Goal: Contribute content: Add original content to the website for others to see

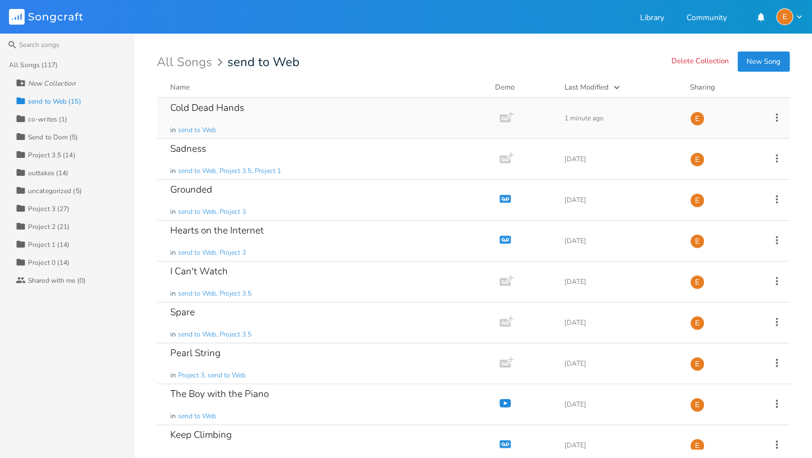
click at [266, 119] on div "Cold Dead Hands in send to Web" at bounding box center [325, 118] width 311 height 40
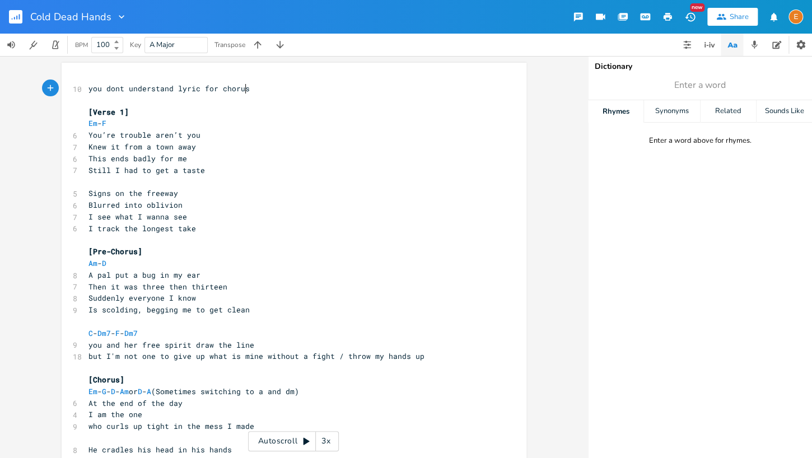
click at [333, 438] on div "3x" at bounding box center [326, 441] width 20 height 20
click at [335, 436] on div "4x" at bounding box center [326, 441] width 20 height 20
click at [335, 436] on div "5x" at bounding box center [326, 441] width 20 height 20
click at [335, 436] on div "1x" at bounding box center [326, 441] width 20 height 20
drag, startPoint x: 294, startPoint y: 439, endPoint x: 377, endPoint y: 396, distance: 93.9
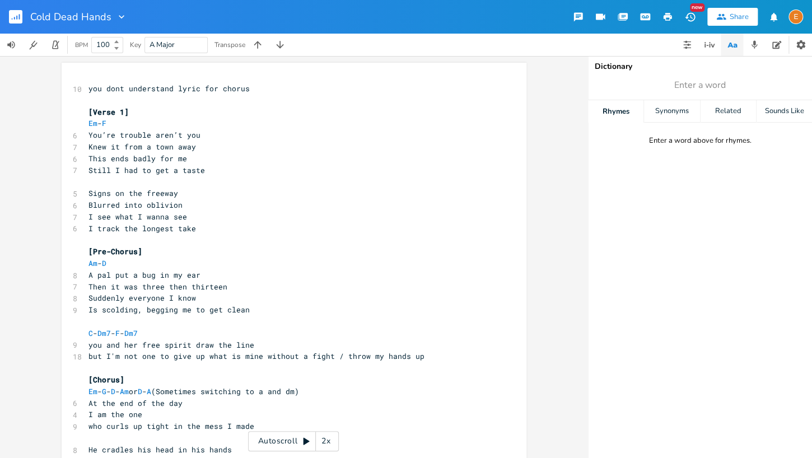
click at [294, 439] on div "Autoscroll 2x" at bounding box center [293, 441] width 91 height 20
click at [806, 88] on span "Enter a word" at bounding box center [700, 85] width 224 height 20
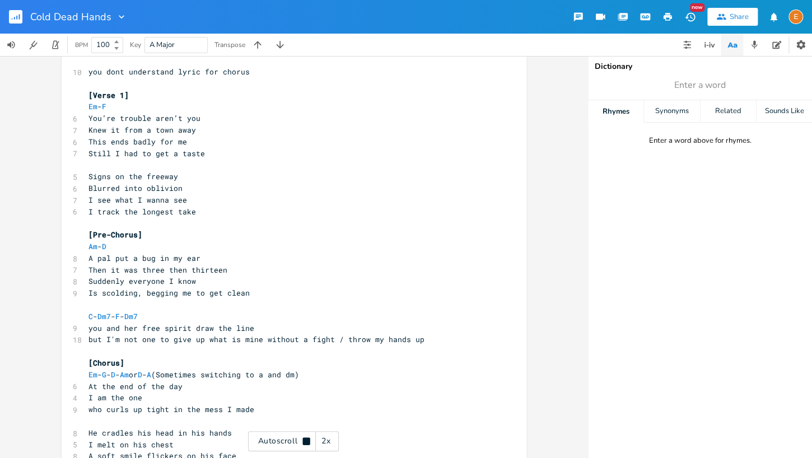
drag, startPoint x: 302, startPoint y: 445, endPoint x: 396, endPoint y: 416, distance: 98.5
click at [302, 445] on icon at bounding box center [306, 441] width 9 height 9
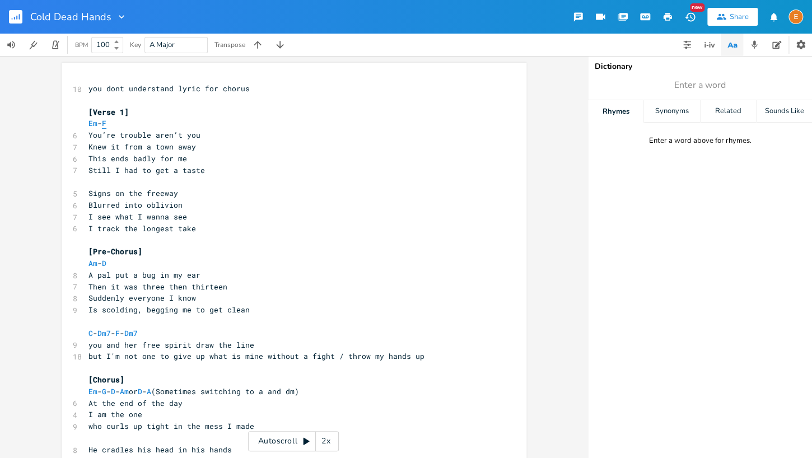
drag, startPoint x: 603, startPoint y: 377, endPoint x: 111, endPoint y: 124, distance: 552.6
click at [106, 124] on span "F" at bounding box center [104, 123] width 4 height 11
type textarea "F"
click at [106, 124] on span "F" at bounding box center [104, 123] width 4 height 11
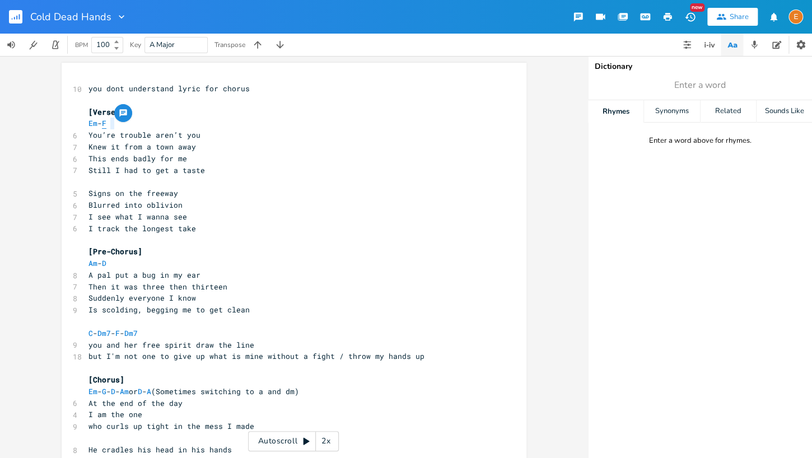
click at [106, 124] on span "F" at bounding box center [104, 123] width 4 height 11
type textarea "F"
click at [106, 124] on span "F" at bounding box center [104, 123] width 4 height 11
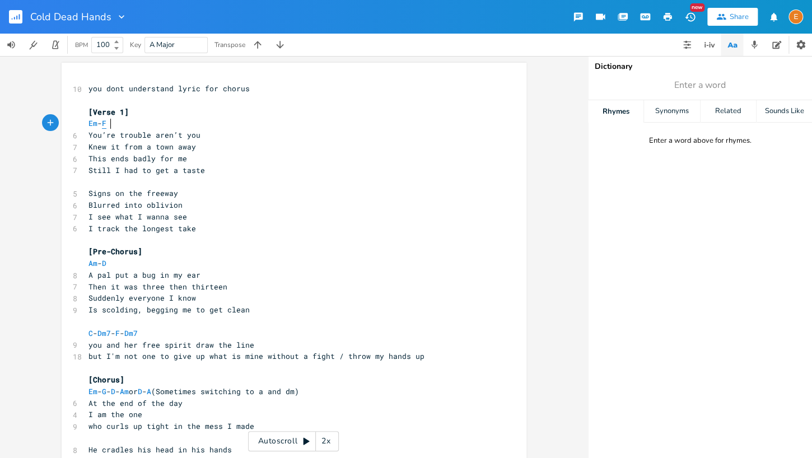
scroll to position [0, 4]
click at [387, 121] on pre "Em - F" at bounding box center [288, 124] width 404 height 12
click at [260, 43] on icon "button" at bounding box center [257, 44] width 11 height 11
click at [95, 124] on span "Fm" at bounding box center [92, 123] width 9 height 11
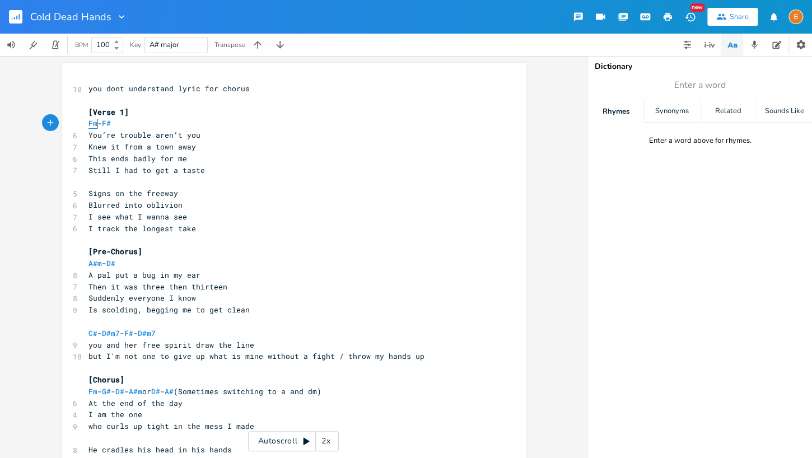
type textarea "Fm"
click at [95, 124] on span "Fm" at bounding box center [92, 123] width 9 height 11
click at [111, 125] on span "F#" at bounding box center [106, 123] width 9 height 11
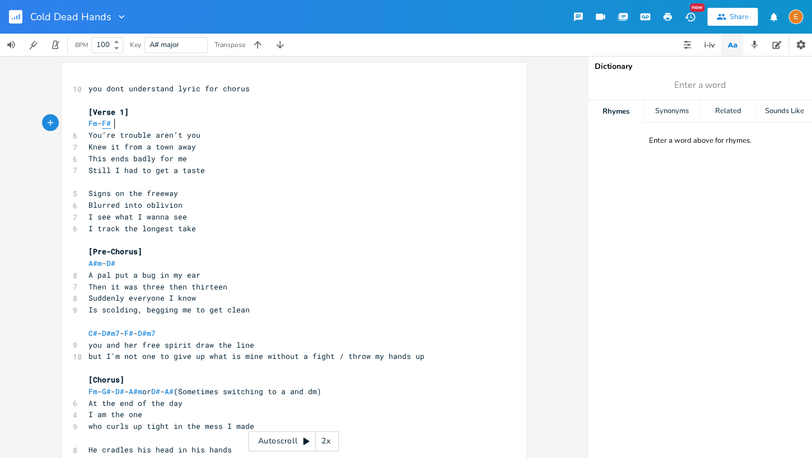
type textarea "#"
click at [111, 125] on span "F#" at bounding box center [106, 123] width 9 height 11
type textarea "#"
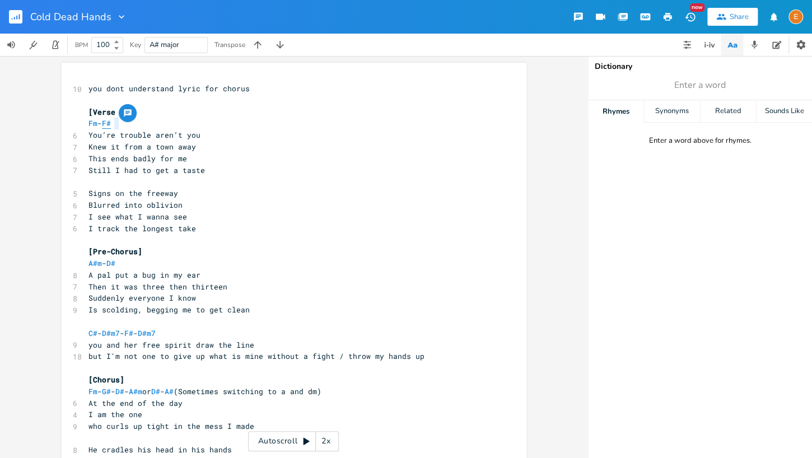
click at [111, 125] on span "F#" at bounding box center [106, 123] width 9 height 11
click at [97, 262] on span "A#m" at bounding box center [94, 263] width 13 height 11
type textarea "m"
click at [97, 262] on span "A#m" at bounding box center [94, 263] width 13 height 11
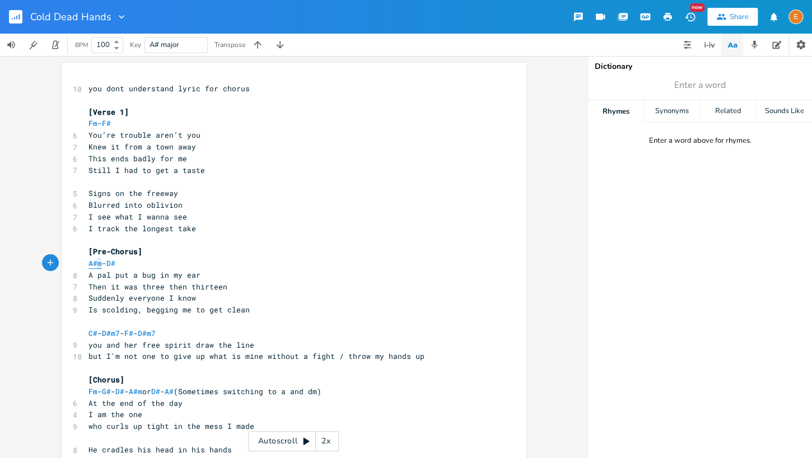
scroll to position [0, 7]
click at [97, 262] on span "A#m" at bounding box center [94, 263] width 13 height 11
type textarea "m"
click at [97, 262] on span "A#m" at bounding box center [94, 263] width 13 height 11
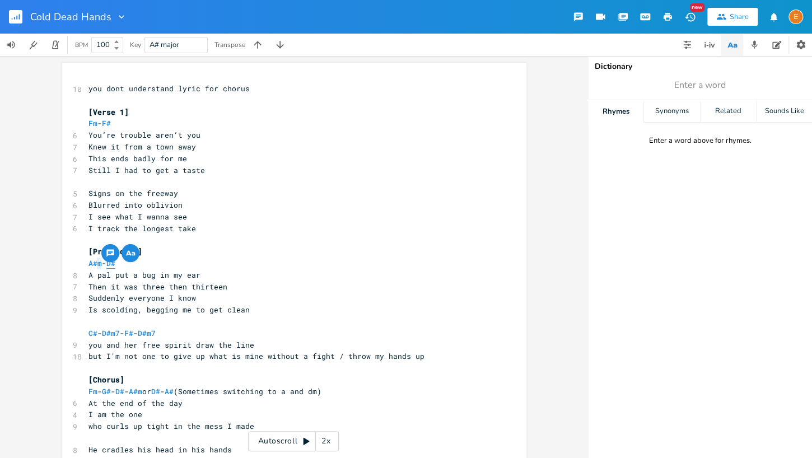
click at [115, 265] on span "D#" at bounding box center [110, 263] width 9 height 11
type textarea "#"
click at [115, 265] on span "D#" at bounding box center [110, 263] width 9 height 11
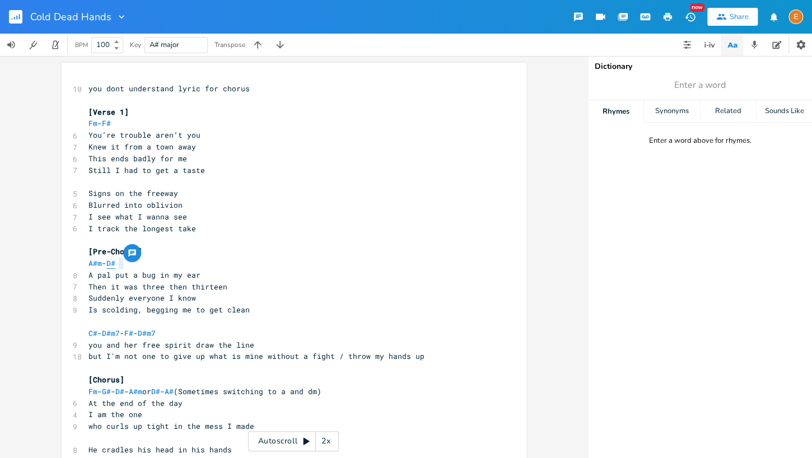
type textarea "#"
click at [115, 265] on span "D#" at bounding box center [110, 263] width 9 height 11
click at [97, 261] on span "A#m" at bounding box center [94, 263] width 13 height 11
type textarea "m"
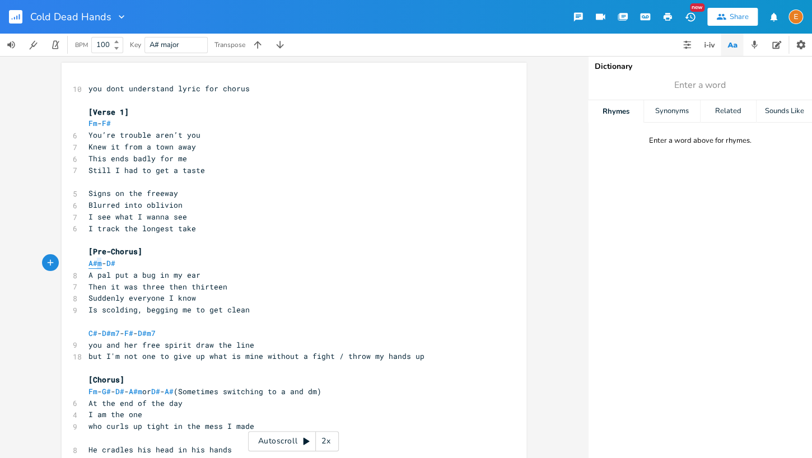
click at [97, 261] on span "A#m" at bounding box center [94, 263] width 13 height 11
type textarea "m"
click at [97, 261] on span "A#m" at bounding box center [94, 263] width 13 height 11
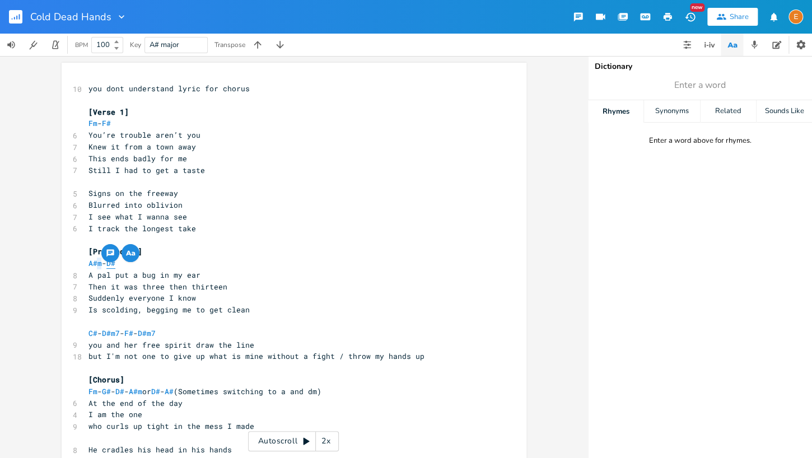
scroll to position [0, 0]
click at [115, 265] on span "D#" at bounding box center [110, 263] width 9 height 11
type textarea "D"
click at [115, 265] on span "D#" at bounding box center [110, 263] width 9 height 11
click at [115, 264] on span "D#" at bounding box center [110, 263] width 9 height 11
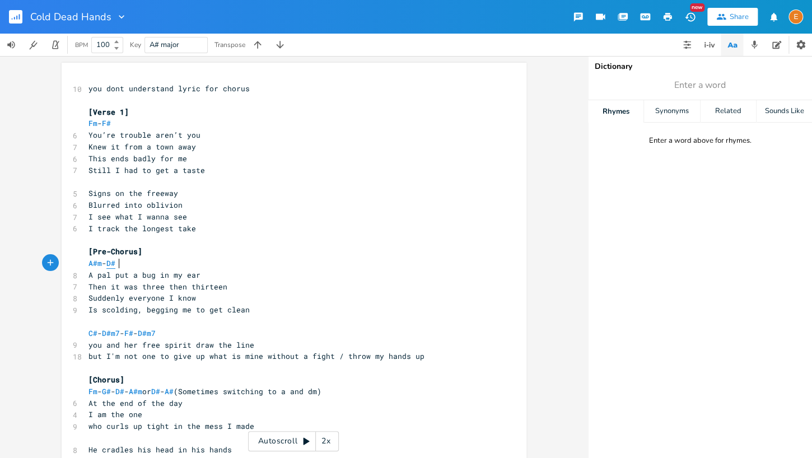
type textarea "#"
click at [115, 264] on span "D#" at bounding box center [110, 263] width 9 height 11
click at [95, 334] on span "C#" at bounding box center [92, 333] width 9 height 11
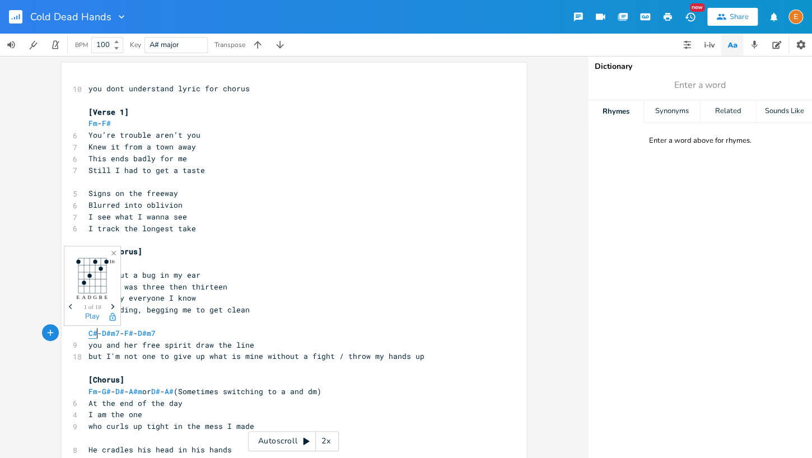
type textarea "#"
click at [95, 334] on span "C#" at bounding box center [92, 333] width 9 height 11
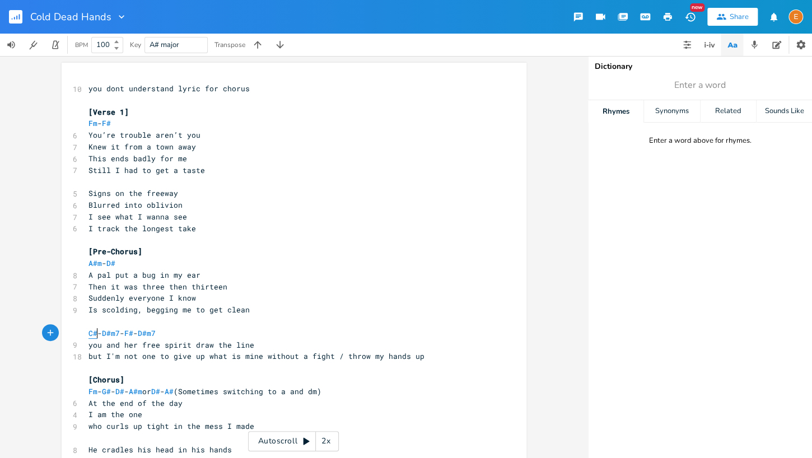
type textarea "#"
click at [95, 334] on span "C#" at bounding box center [92, 333] width 9 height 11
click at [119, 333] on span "D#m7" at bounding box center [111, 333] width 18 height 11
type textarea "m7"
click at [119, 333] on span "D#m7" at bounding box center [111, 333] width 18 height 11
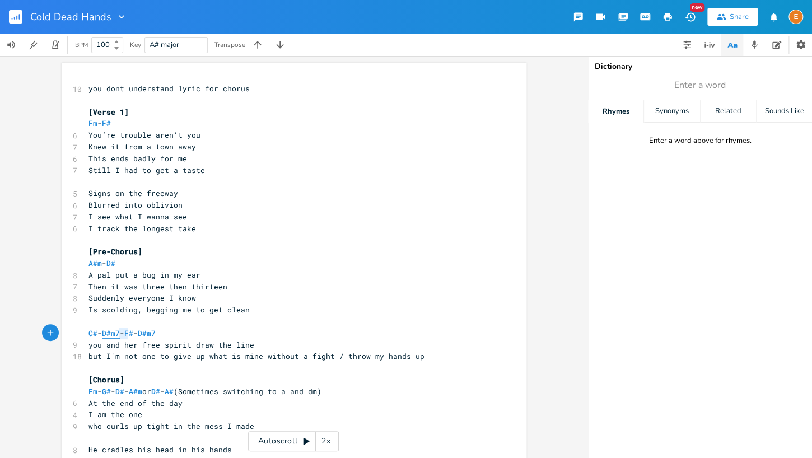
scroll to position [0, 12]
click at [119, 333] on span "D#m7" at bounding box center [111, 333] width 18 height 11
type textarea "m7"
click at [119, 333] on span "D#m7" at bounding box center [111, 333] width 18 height 11
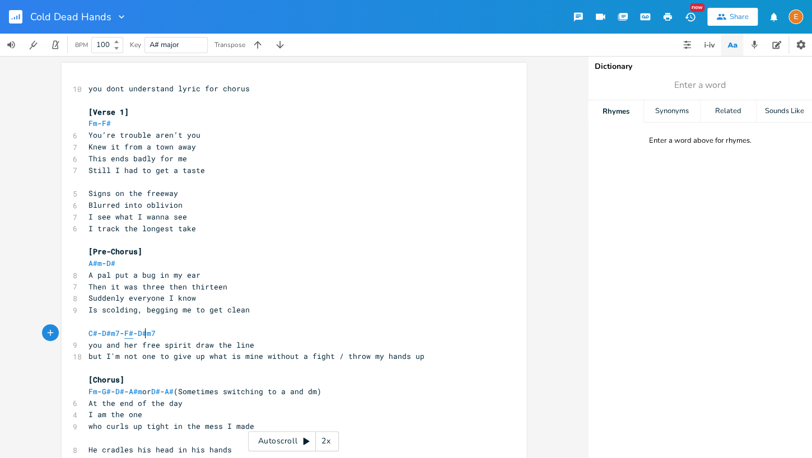
click at [133, 333] on span "F#" at bounding box center [128, 333] width 9 height 11
type textarea "F"
click at [133, 333] on span "F#" at bounding box center [128, 333] width 9 height 11
type textarea "F"
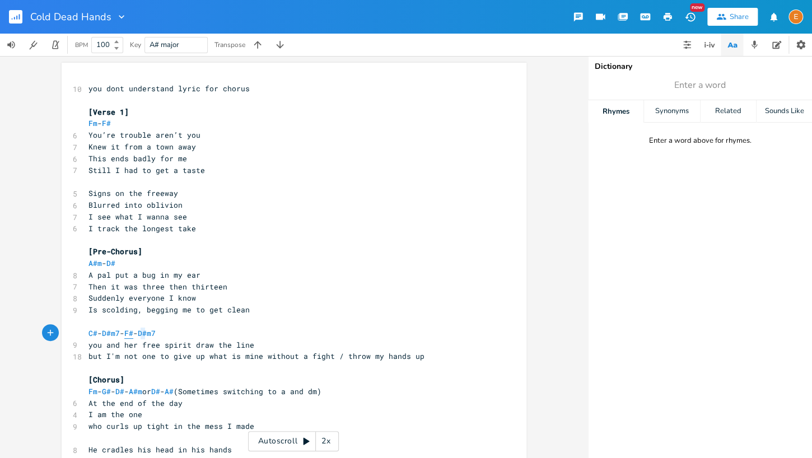
click at [133, 333] on span "F#" at bounding box center [128, 333] width 9 height 11
click at [111, 392] on span "G#" at bounding box center [106, 391] width 9 height 11
type textarea "G"
click at [111, 392] on span "G#" at bounding box center [106, 391] width 9 height 11
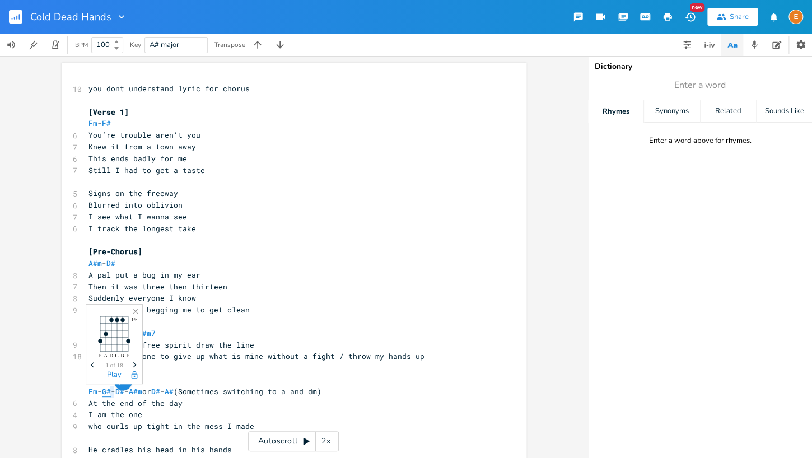
type textarea "G"
click at [111, 392] on span "G#" at bounding box center [106, 391] width 9 height 11
click at [124, 392] on span "D#" at bounding box center [119, 391] width 9 height 11
type textarea "#"
click at [124, 392] on span "D#" at bounding box center [119, 391] width 9 height 11
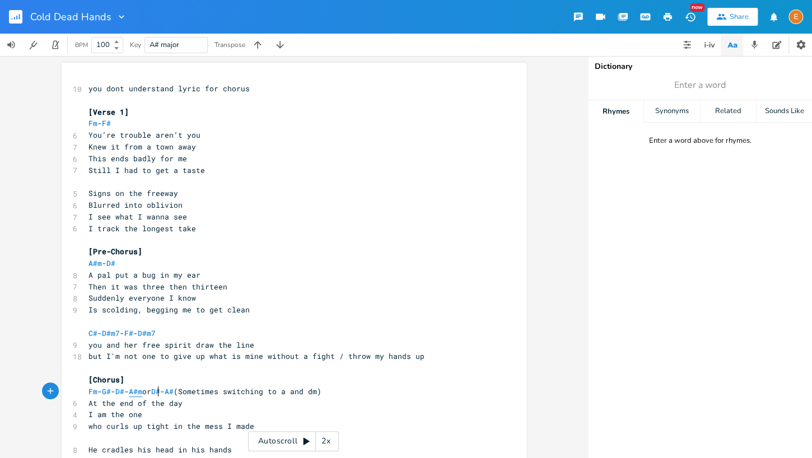
click at [142, 392] on span "A#m" at bounding box center [135, 391] width 13 height 11
type textarea "#"
click at [142, 392] on span "A#m" at bounding box center [135, 391] width 13 height 11
click at [94, 392] on span "Fm" at bounding box center [92, 391] width 9 height 11
type textarea "Fm"
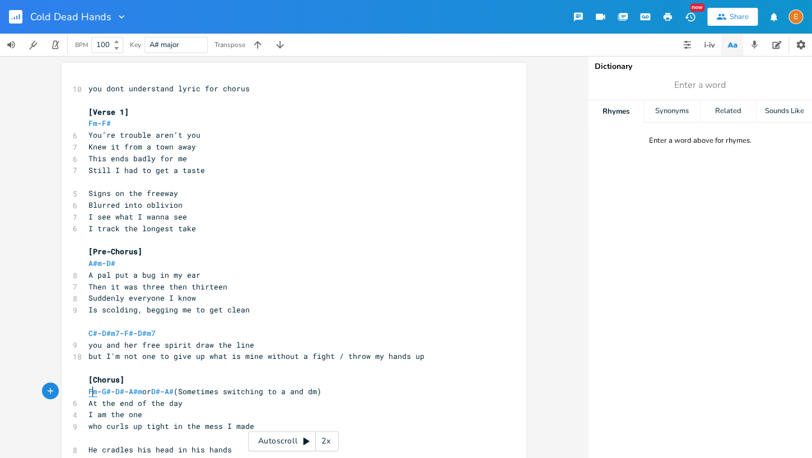
click at [94, 392] on span "Fm" at bounding box center [92, 391] width 9 height 11
click at [111, 392] on span "G#" at bounding box center [106, 391] width 9 height 11
type textarea "G"
click at [111, 392] on span "G#" at bounding box center [106, 391] width 9 height 11
click at [124, 391] on span "D#" at bounding box center [119, 391] width 9 height 11
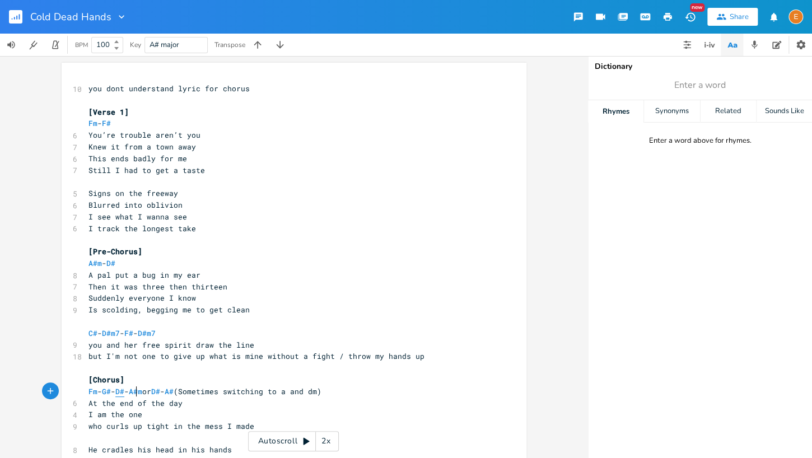
type textarea "D"
click at [124, 391] on span "D#" at bounding box center [119, 391] width 9 height 11
click at [142, 392] on span "A#m" at bounding box center [135, 391] width 13 height 11
type textarea "#"
click at [142, 392] on span "A#m" at bounding box center [135, 391] width 13 height 11
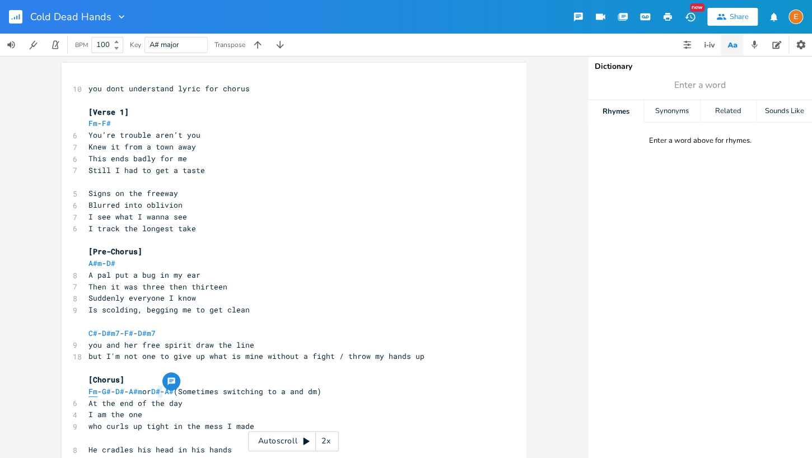
click at [95, 392] on span "Fm" at bounding box center [92, 391] width 9 height 11
click at [111, 391] on span "G#" at bounding box center [106, 391] width 9 height 11
type textarea "#"
click at [111, 391] on span "G#" at bounding box center [106, 391] width 9 height 11
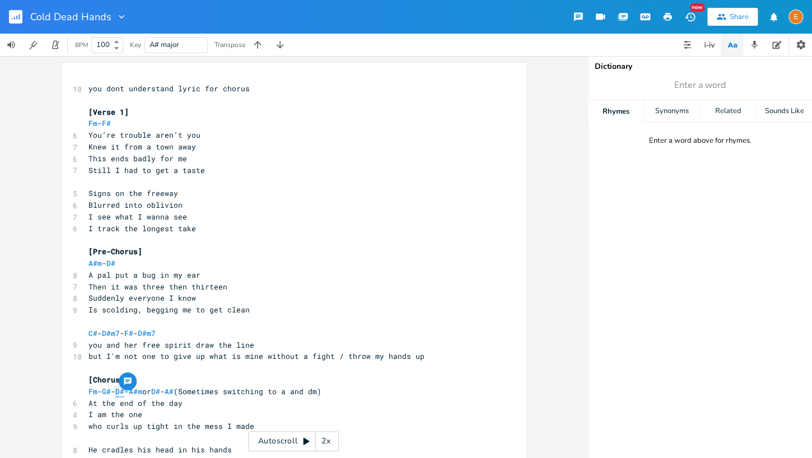
click at [124, 391] on span "D#" at bounding box center [119, 391] width 9 height 11
type textarea "D"
click at [124, 391] on span "D#" at bounding box center [119, 391] width 9 height 11
click at [142, 396] on span "A#m" at bounding box center [135, 391] width 13 height 11
type textarea "#"
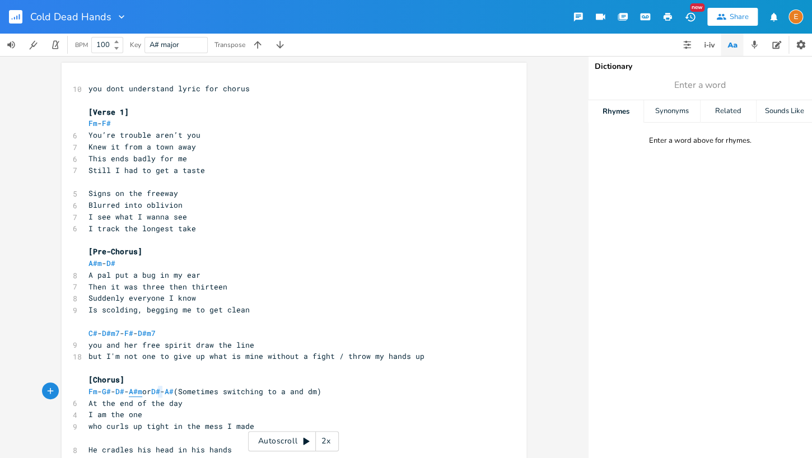
click at [142, 396] on span "A#m" at bounding box center [135, 391] width 13 height 11
click at [95, 392] on span "Fm" at bounding box center [92, 391] width 9 height 11
type textarea "Fm"
click at [95, 392] on span "Fm" at bounding box center [92, 391] width 9 height 11
